Goal: Navigation & Orientation: Find specific page/section

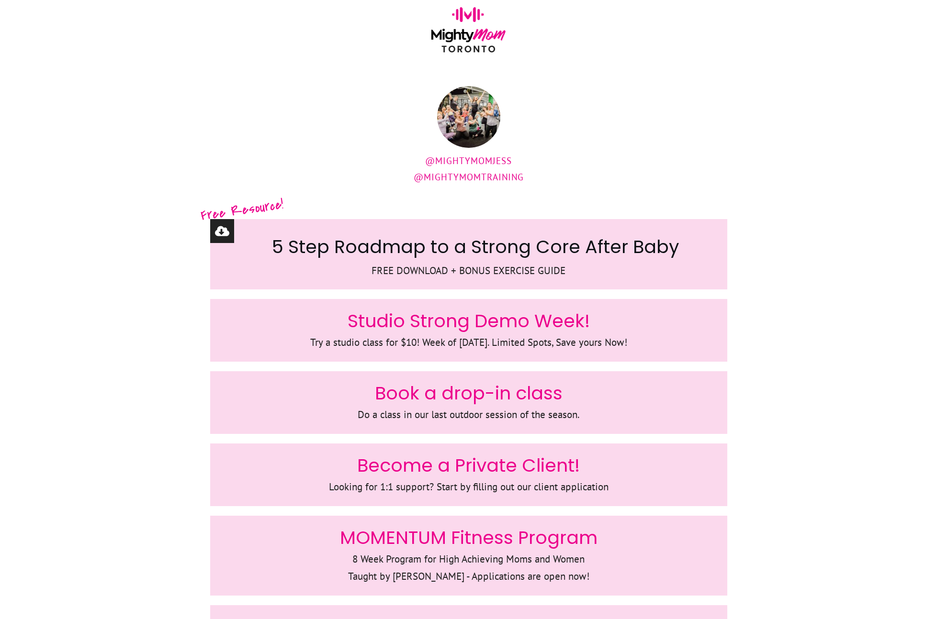
click at [248, 88] on div "@MightyMomJess @MightymomTraining" at bounding box center [468, 141] width 517 height 111
click at [313, 67] on div at bounding box center [468, 33] width 937 height 67
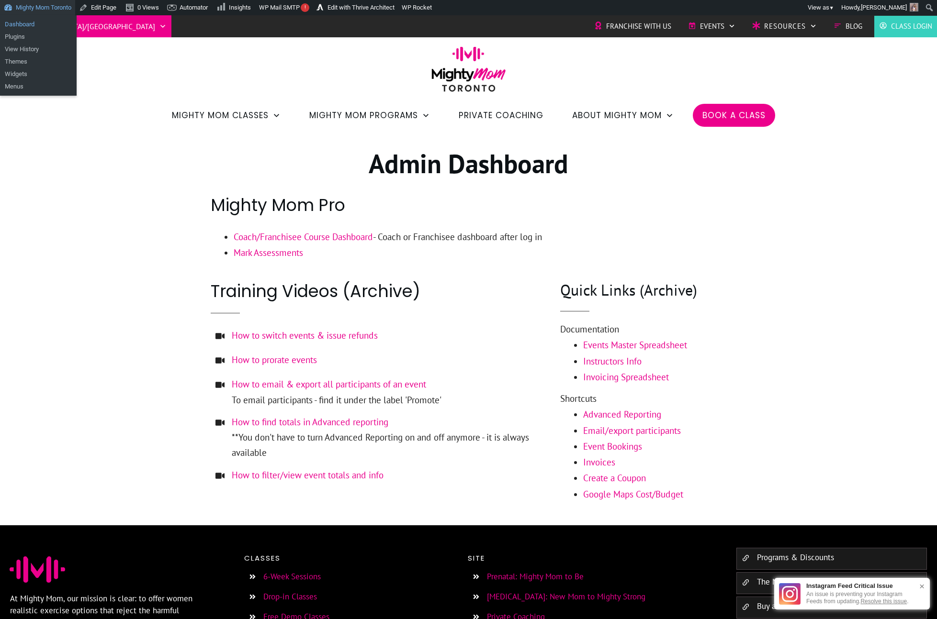
click at [36, 25] on link "Dashboard" at bounding box center [38, 24] width 77 height 12
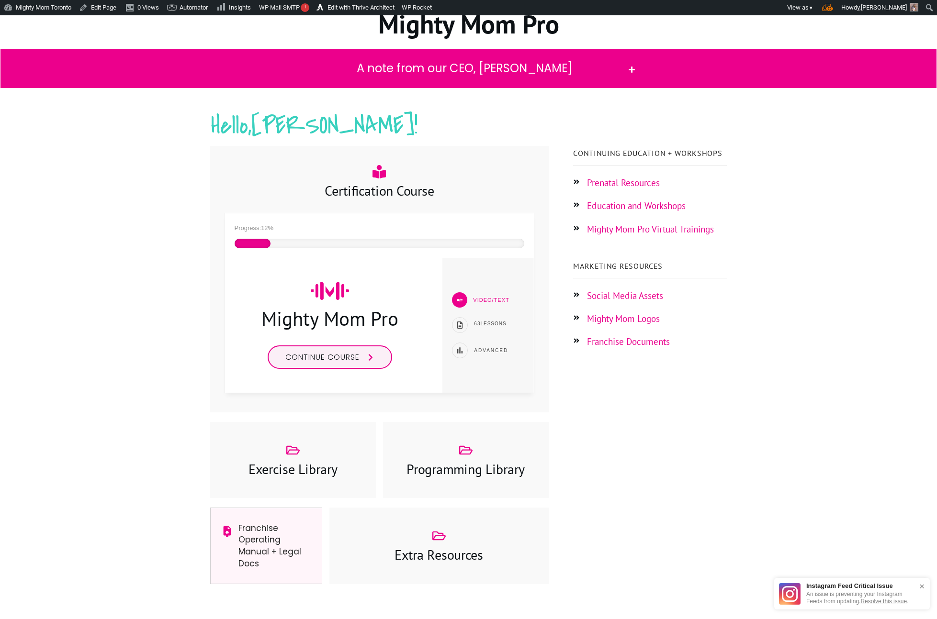
scroll to position [80, 0]
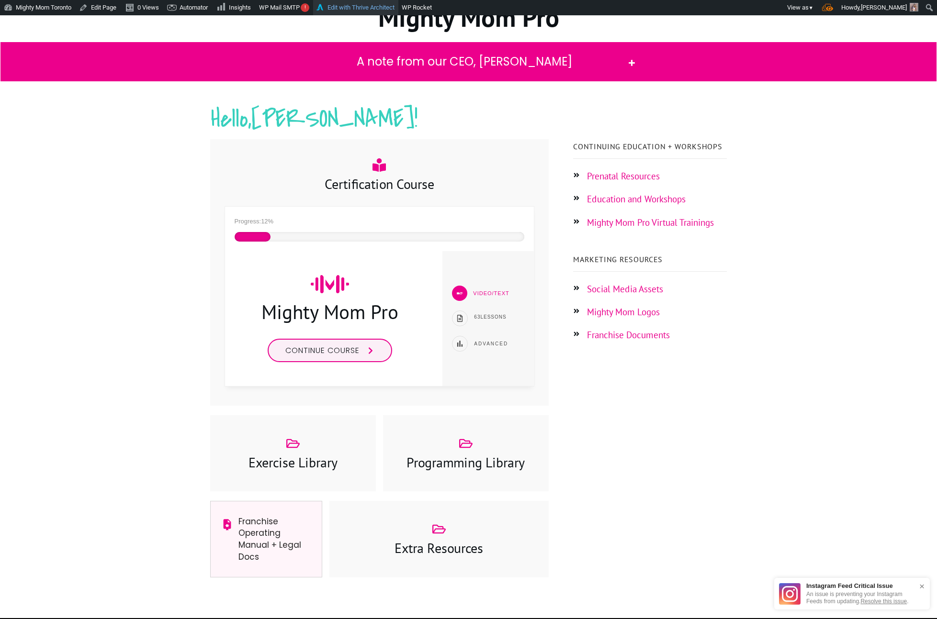
click at [375, 9] on link "Edit with Thrive Architect" at bounding box center [355, 7] width 85 height 15
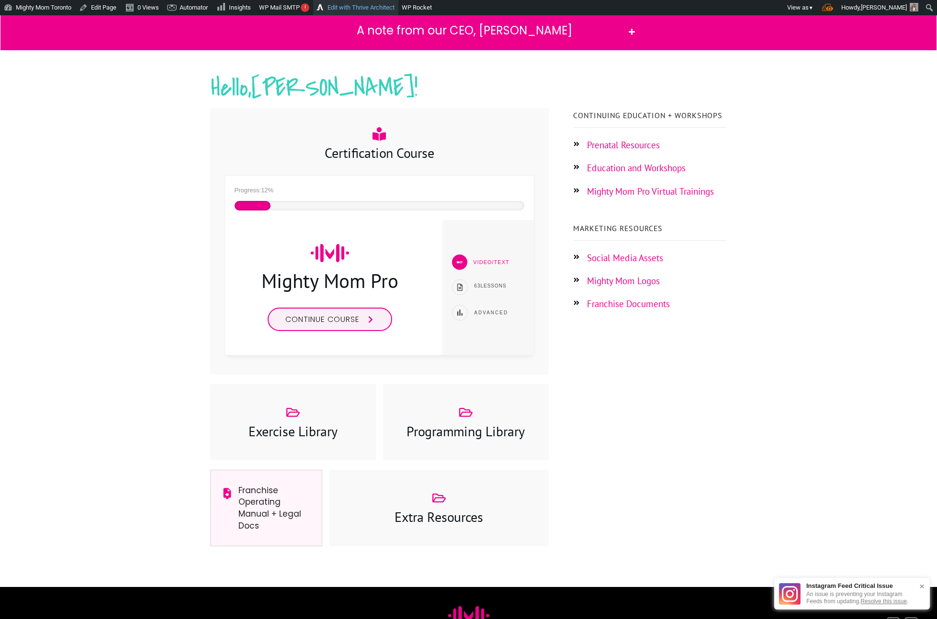
scroll to position [112, 0]
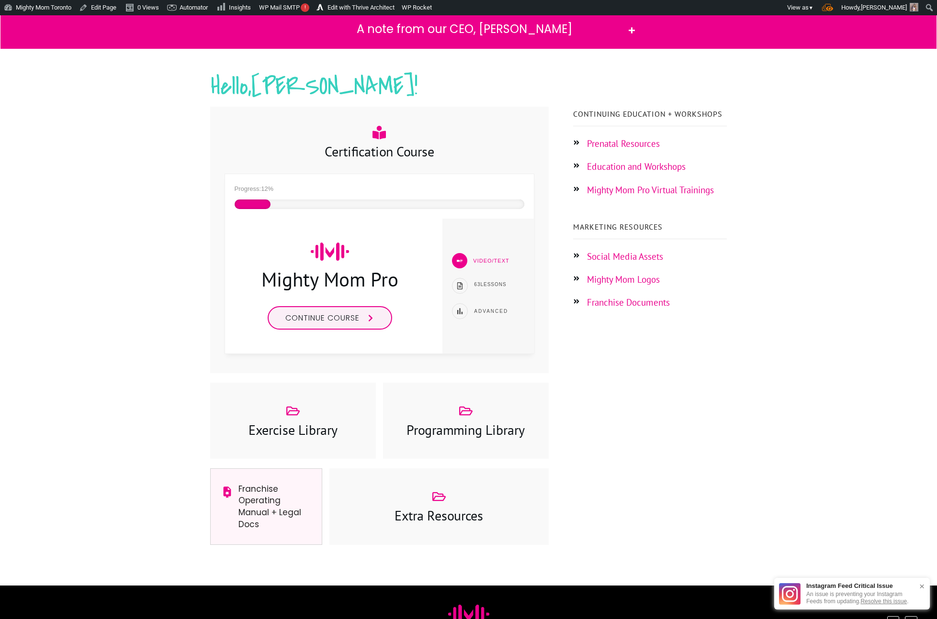
click at [448, 404] on div "Programming Library" at bounding box center [465, 421] width 146 height 38
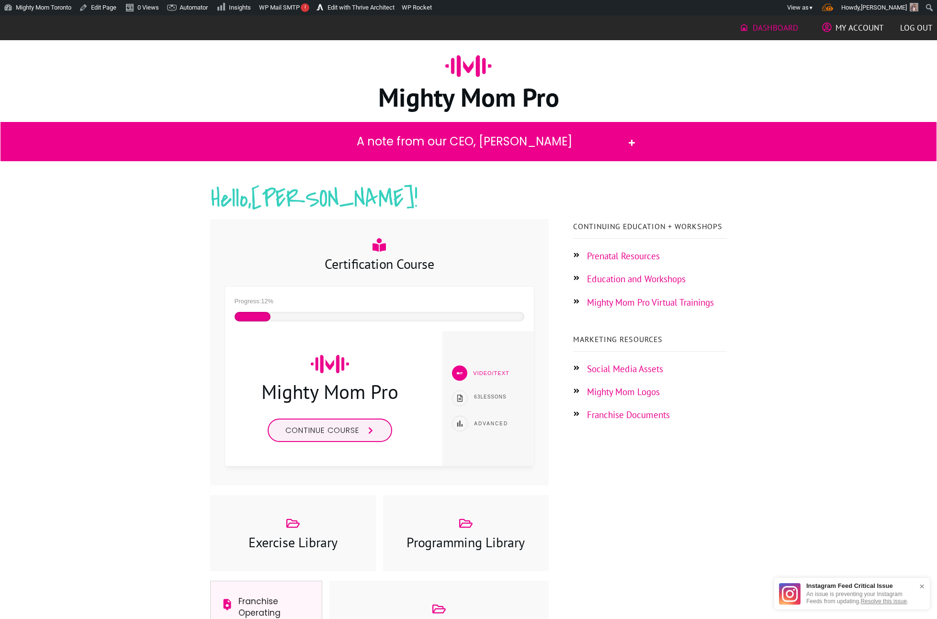
scroll to position [112, 0]
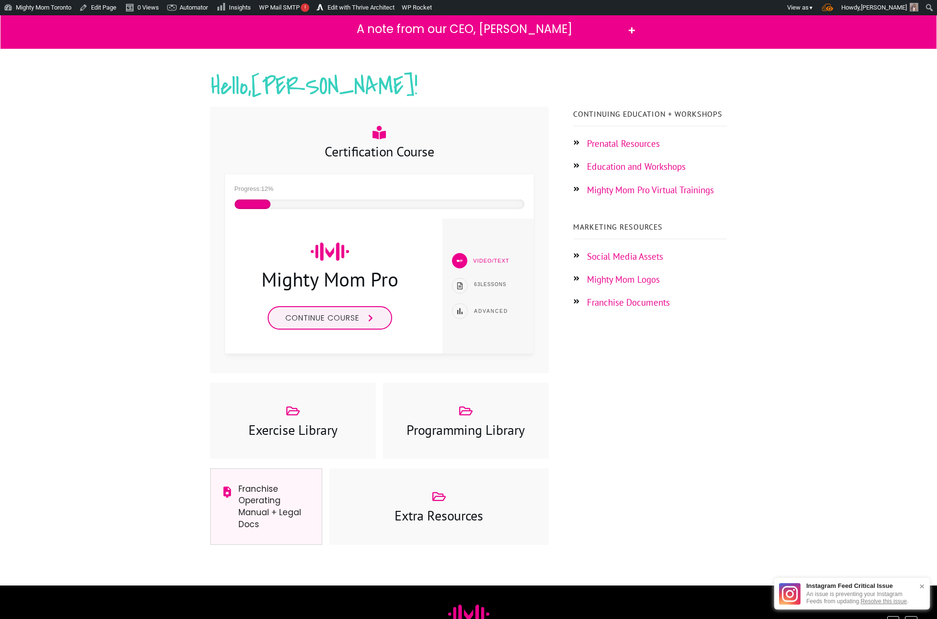
click at [462, 431] on h3 "Programming Library" at bounding box center [466, 430] width 146 height 19
click at [467, 415] on icon at bounding box center [465, 411] width 13 height 9
click at [98, 348] on div at bounding box center [468, 317] width 937 height 537
click at [281, 427] on h3 "Exercise Library" at bounding box center [293, 430] width 146 height 19
click at [124, 251] on div at bounding box center [468, 317] width 937 height 537
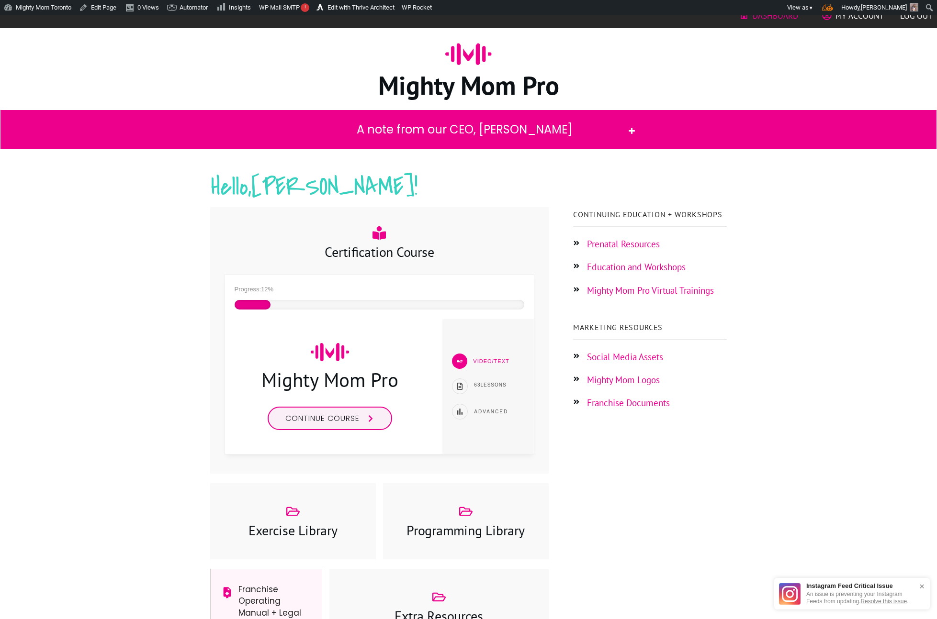
scroll to position [0, 0]
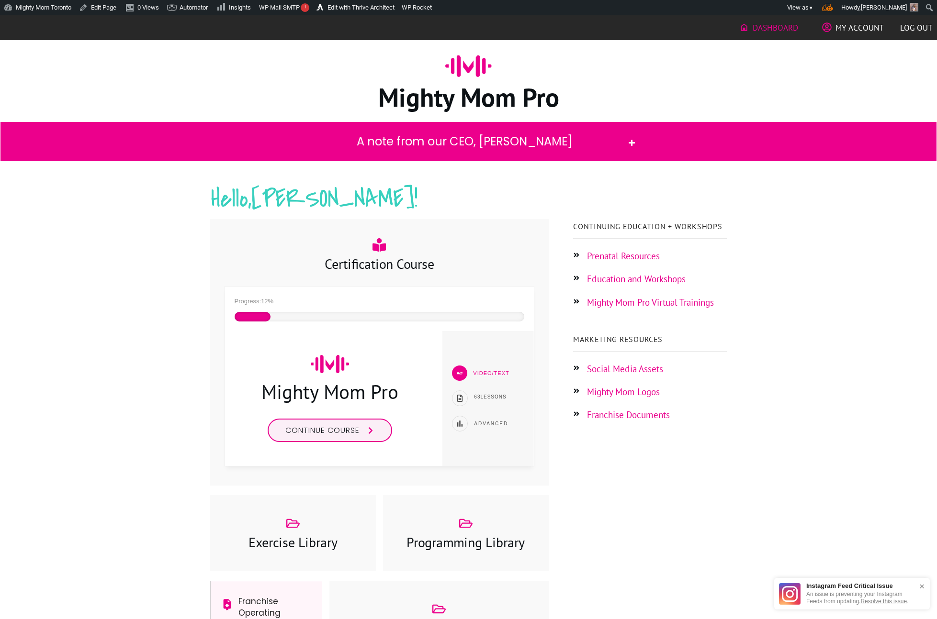
click at [412, 146] on h2 "A note from our CEO, Jess" at bounding box center [464, 141] width 317 height 19
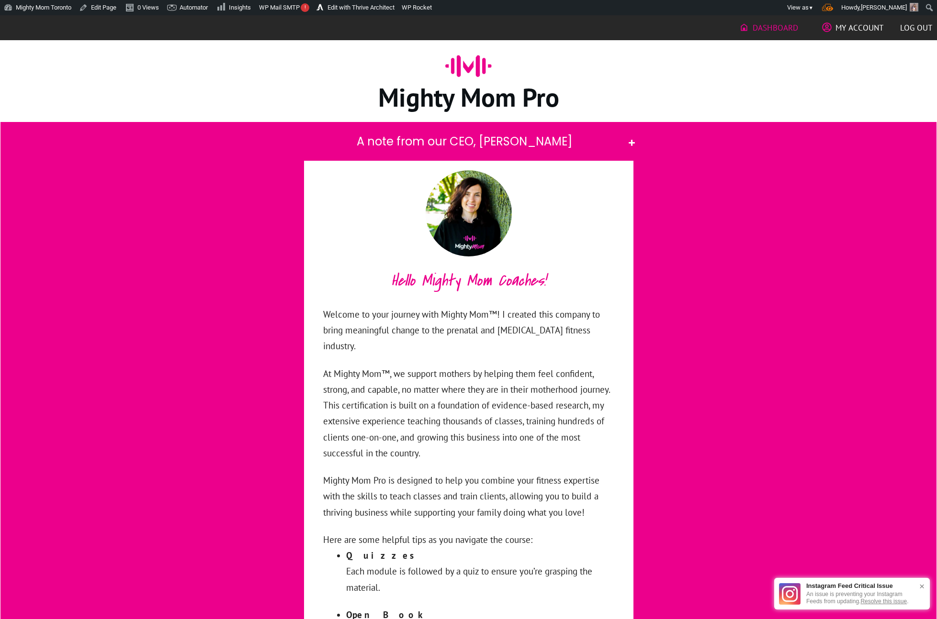
click at [412, 146] on h2 "A note from our CEO, Jess" at bounding box center [464, 141] width 317 height 19
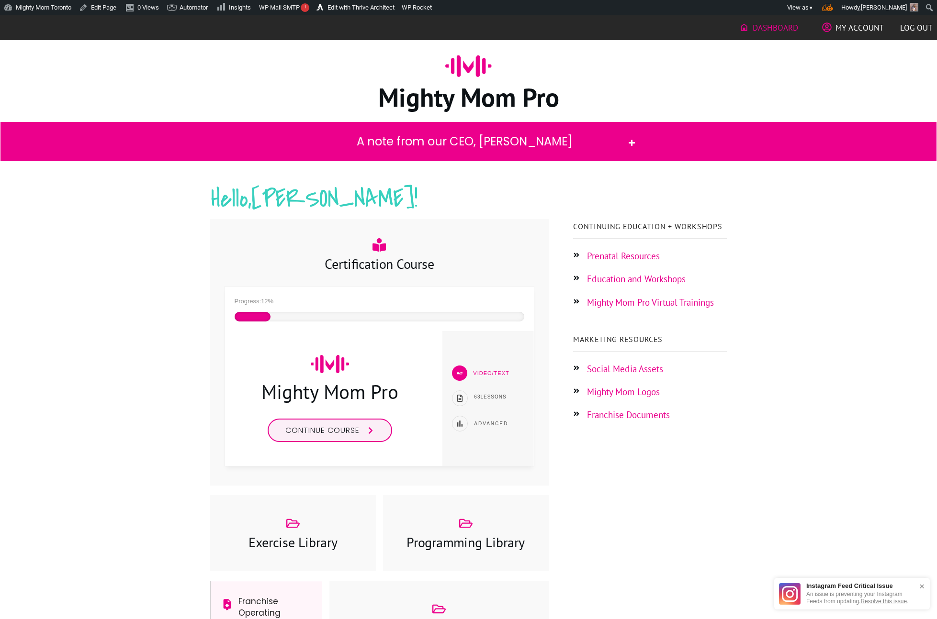
click at [243, 63] on div "Mighty Mom Pro" at bounding box center [468, 86] width 517 height 72
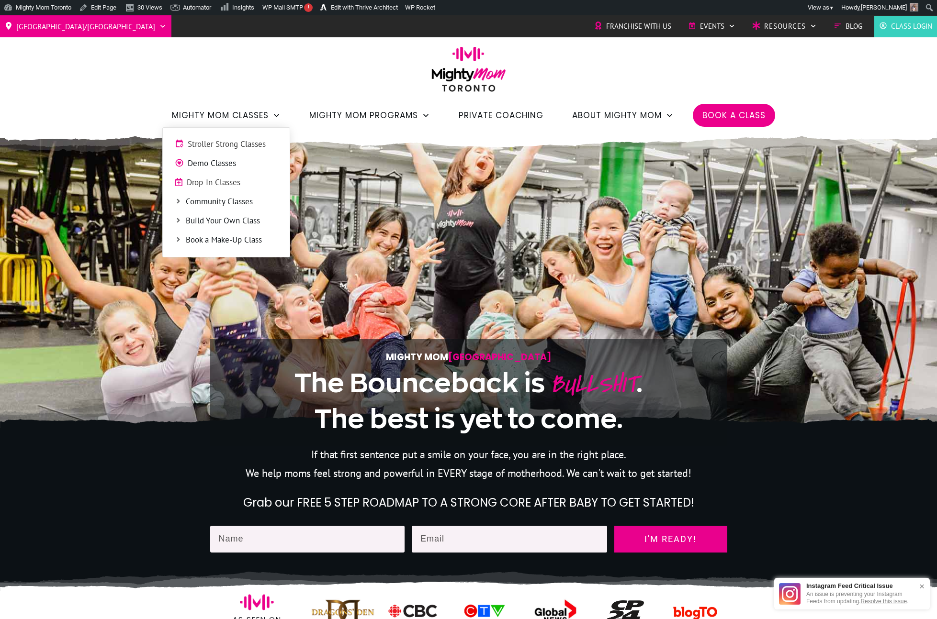
click at [213, 161] on span "Demo Classes" at bounding box center [233, 163] width 90 height 12
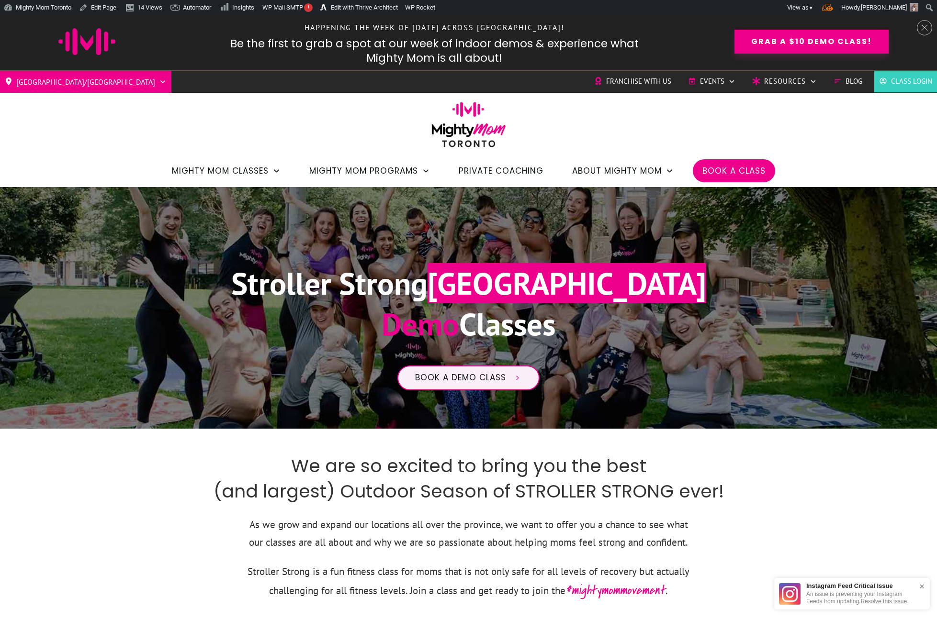
click at [489, 131] on img at bounding box center [468, 128] width 84 height 52
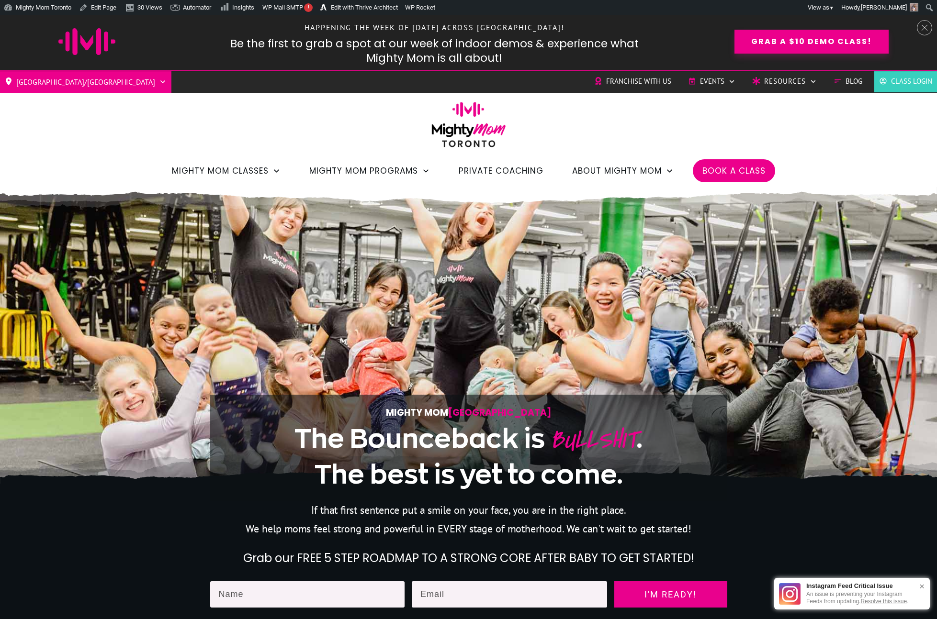
click at [927, 28] on icon at bounding box center [924, 27] width 7 height 7
click at [764, 38] on span "Grab a $10 Demo Class!" at bounding box center [811, 41] width 121 height 9
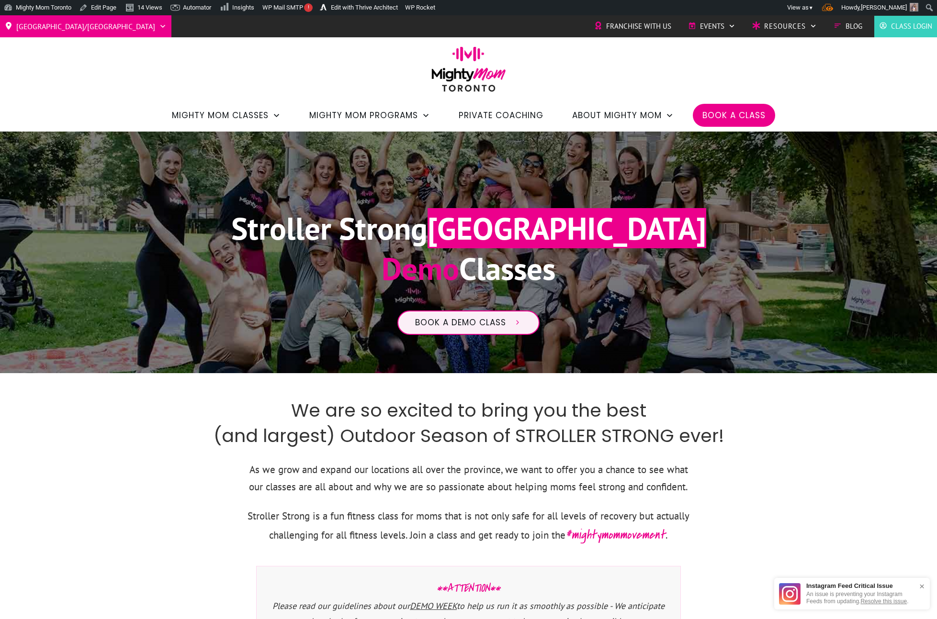
click at [482, 73] on img at bounding box center [468, 72] width 84 height 52
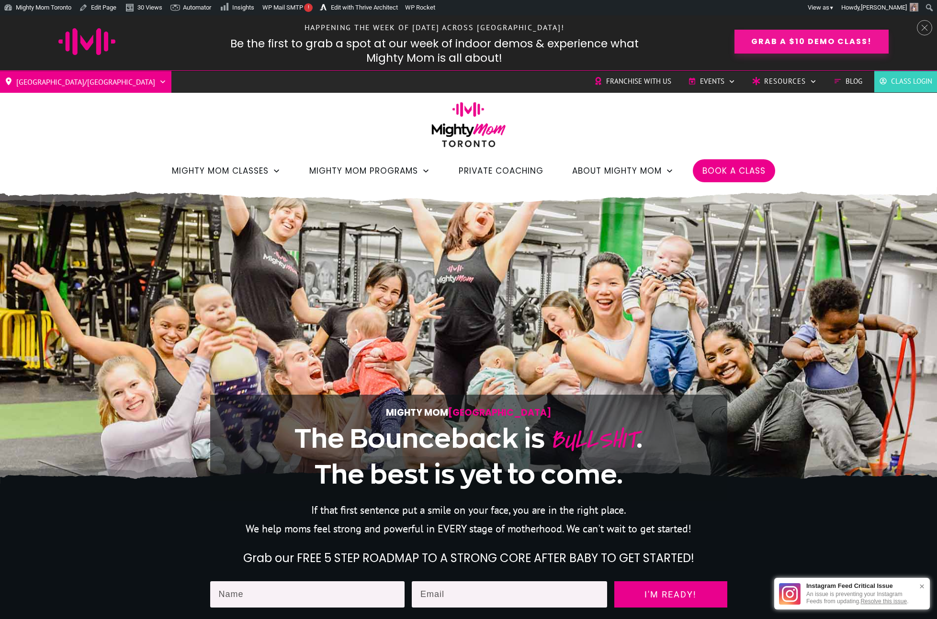
click at [764, 39] on span "Grab a $10 Demo Class!" at bounding box center [811, 41] width 121 height 9
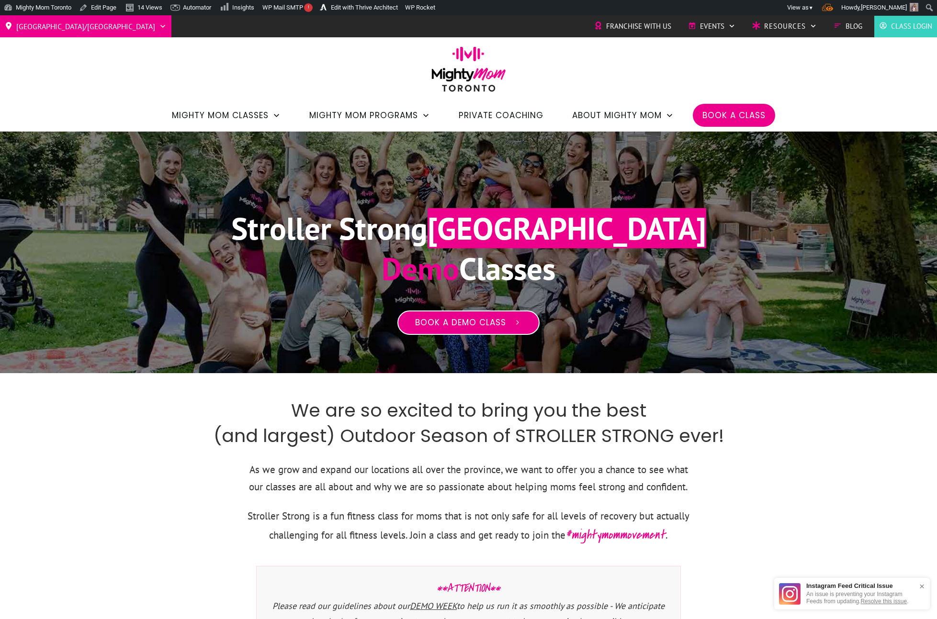
click at [444, 318] on span "Book a Demo Class" at bounding box center [460, 323] width 91 height 11
click at [437, 325] on span "Book a Demo Class" at bounding box center [460, 323] width 91 height 11
click at [718, 118] on span "Book a Class" at bounding box center [733, 115] width 63 height 16
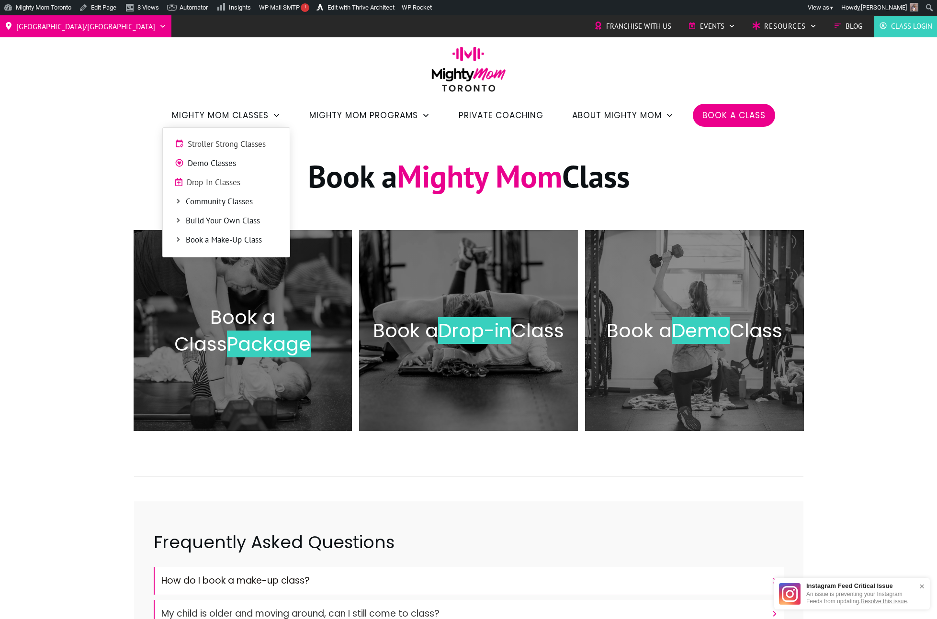
click at [224, 168] on span "Demo Classes" at bounding box center [233, 163] width 90 height 12
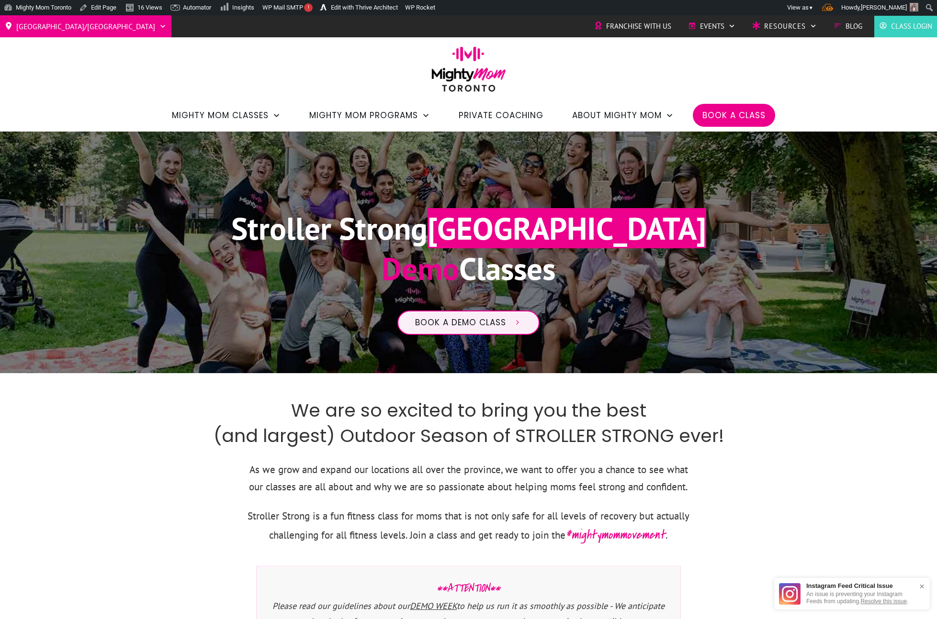
click at [456, 73] on img at bounding box center [468, 72] width 84 height 52
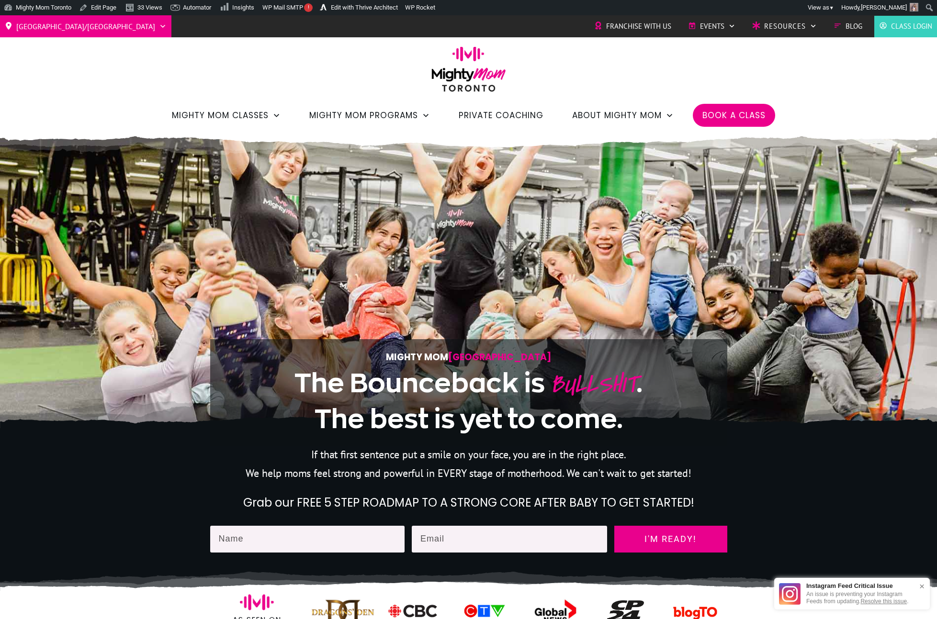
click at [505, 116] on span "Private Coaching" at bounding box center [501, 115] width 85 height 16
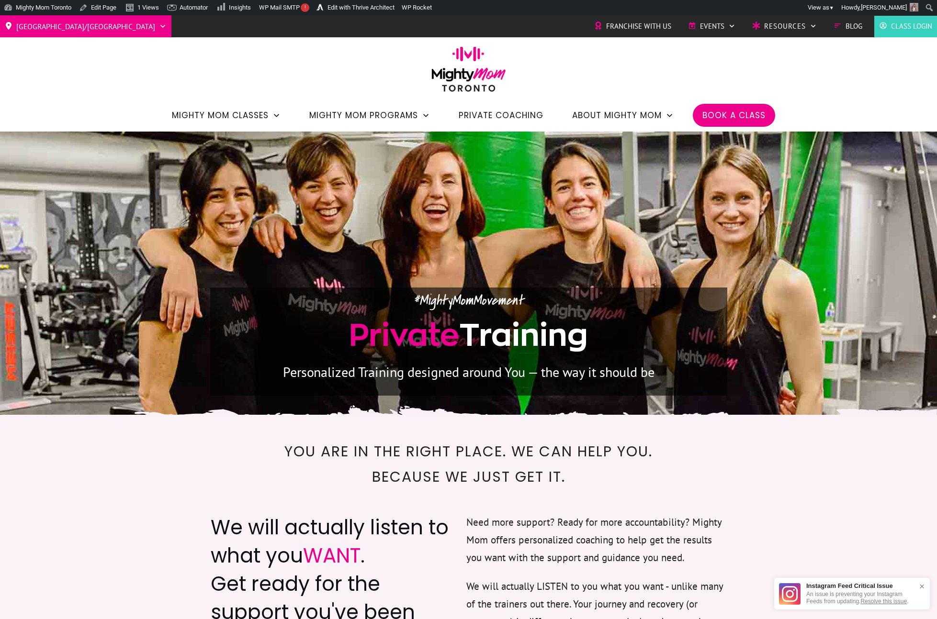
click at [482, 91] on img at bounding box center [468, 72] width 84 height 52
